Goal: Transaction & Acquisition: Purchase product/service

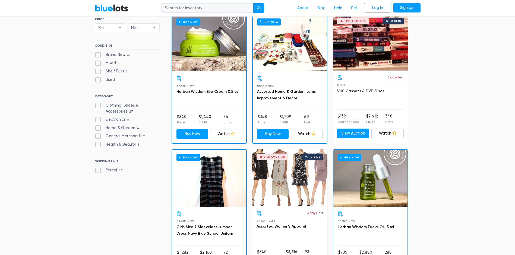
scroll to position [163, 0]
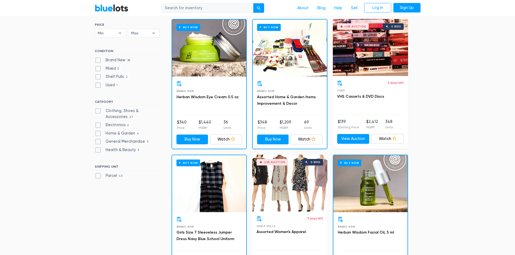
click at [97, 176] on label "Parcel 43" at bounding box center [110, 176] width 30 height 6
click at [97, 176] on input "Parcel 43" at bounding box center [97, 175] width 4 height 4
checkbox input "true"
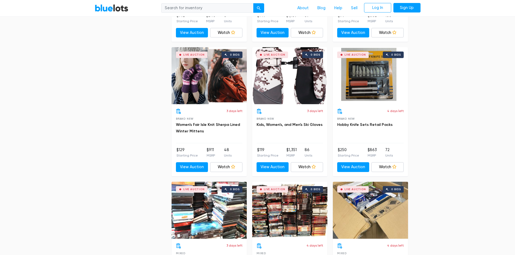
scroll to position [1411, 0]
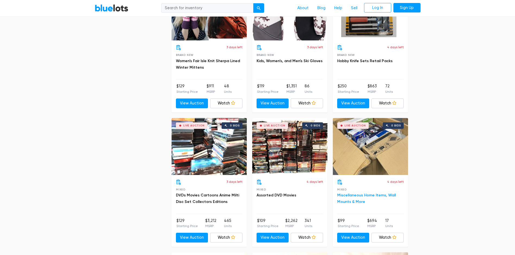
click at [358, 200] on link "Miscellaneous Home Items, Wall Mounts & More" at bounding box center [366, 198] width 59 height 11
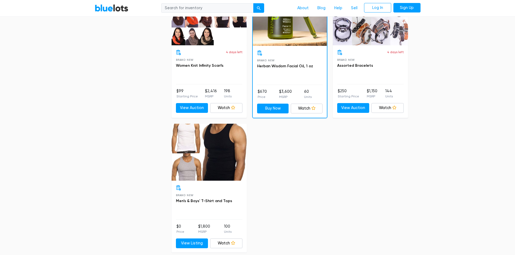
scroll to position [2225, 0]
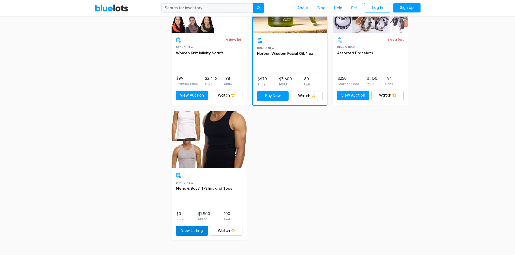
click at [203, 229] on link "View Listing" at bounding box center [192, 231] width 32 height 10
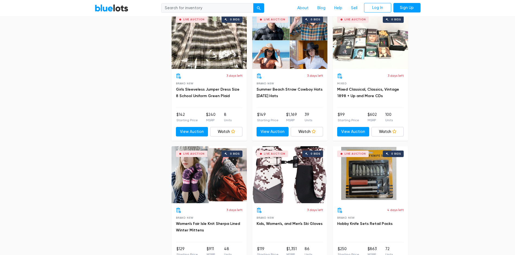
scroll to position [1058, 0]
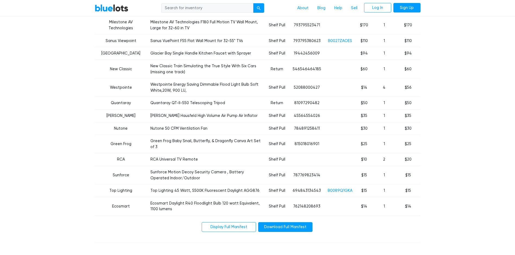
scroll to position [298, 0]
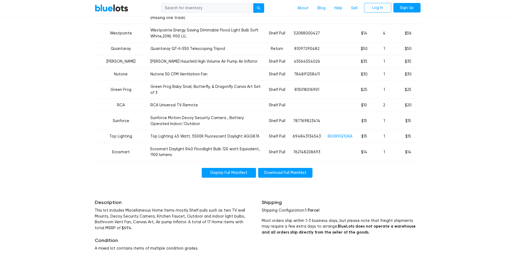
click at [244, 168] on link "Display Full Manifest" at bounding box center [229, 173] width 54 height 10
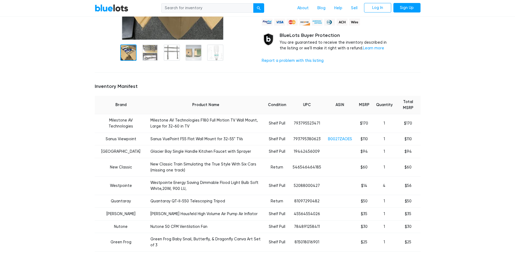
scroll to position [132, 0]
